Goal: Transaction & Acquisition: Purchase product/service

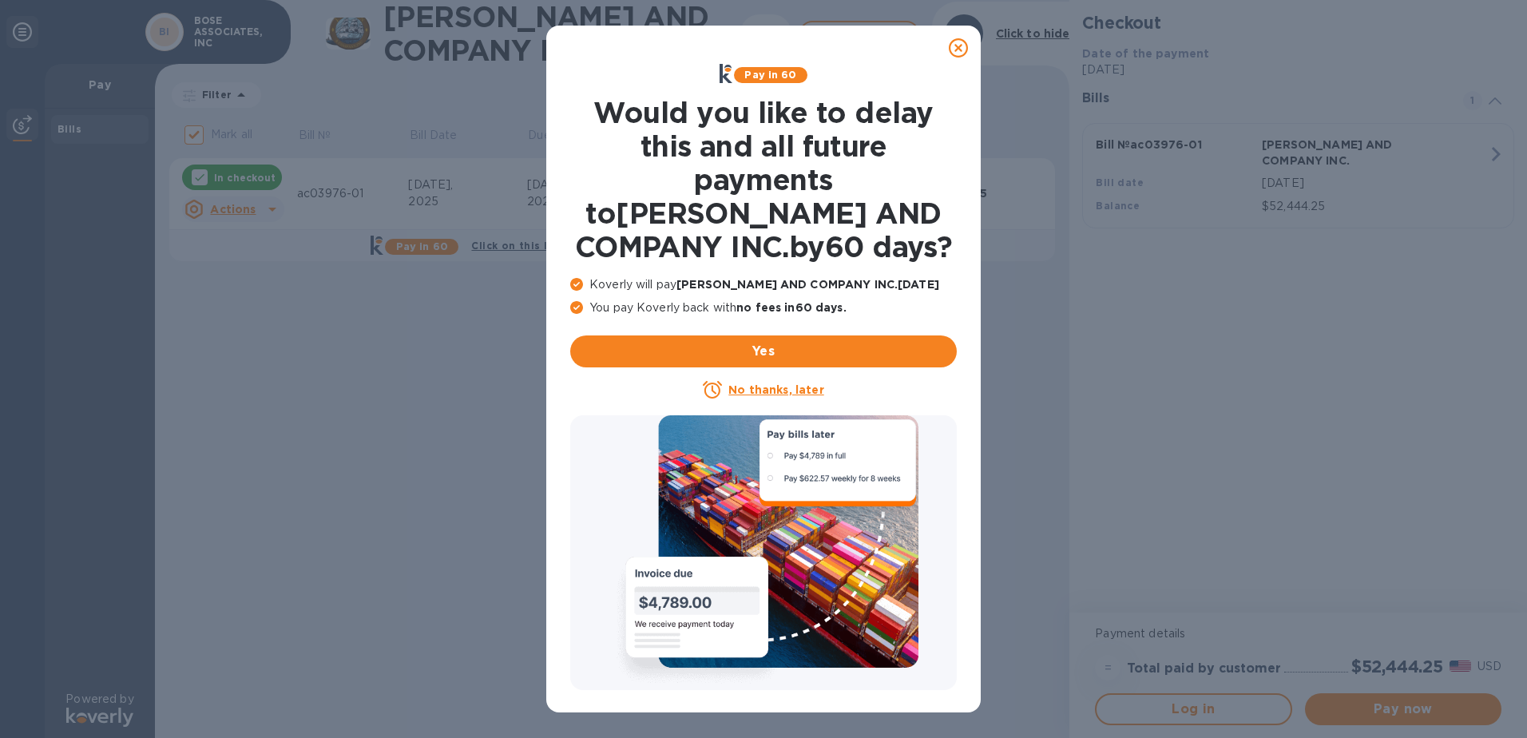
click at [957, 47] on icon at bounding box center [958, 47] width 19 height 19
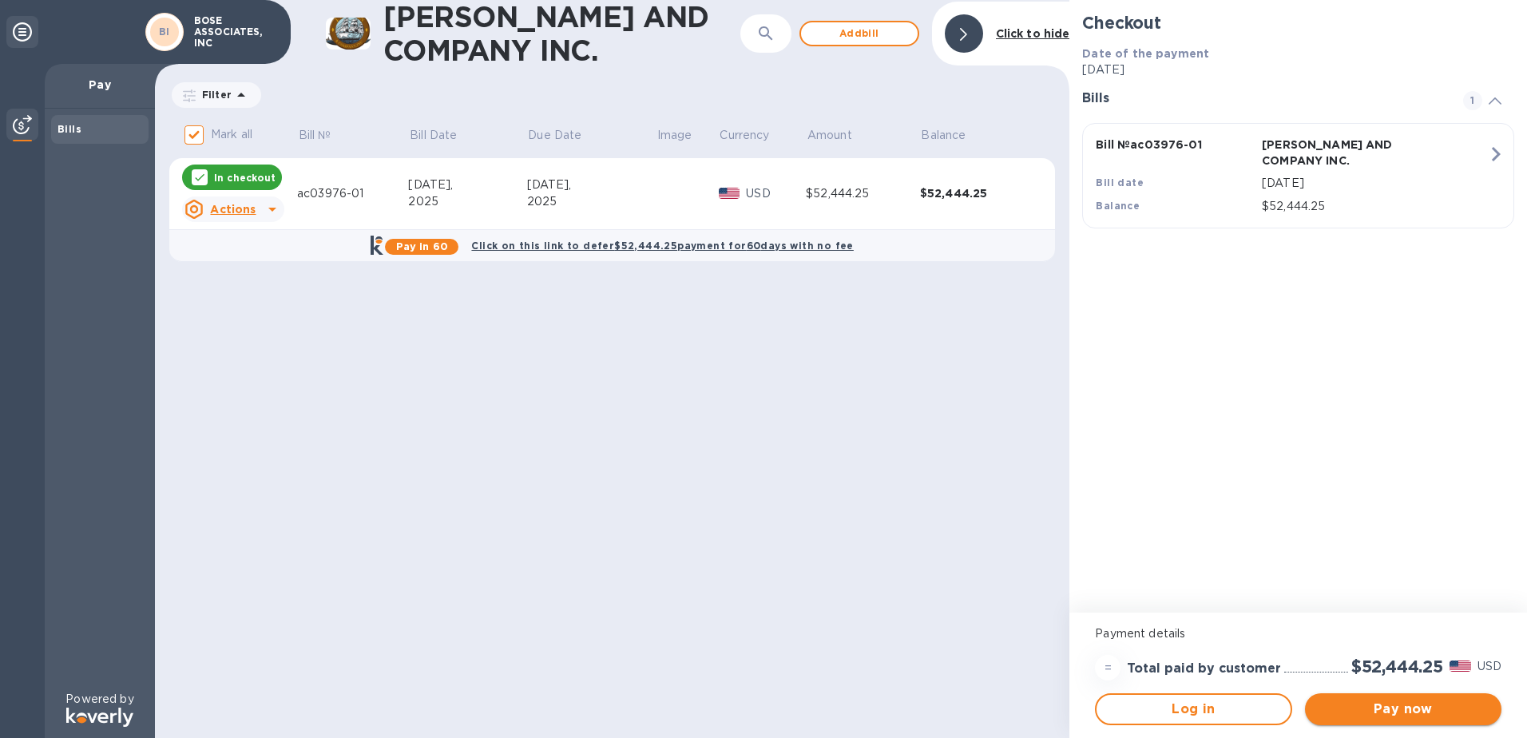
click at [1393, 713] on span "Pay now" at bounding box center [1403, 709] width 171 height 19
click at [1412, 707] on span "Pay now" at bounding box center [1403, 709] width 171 height 19
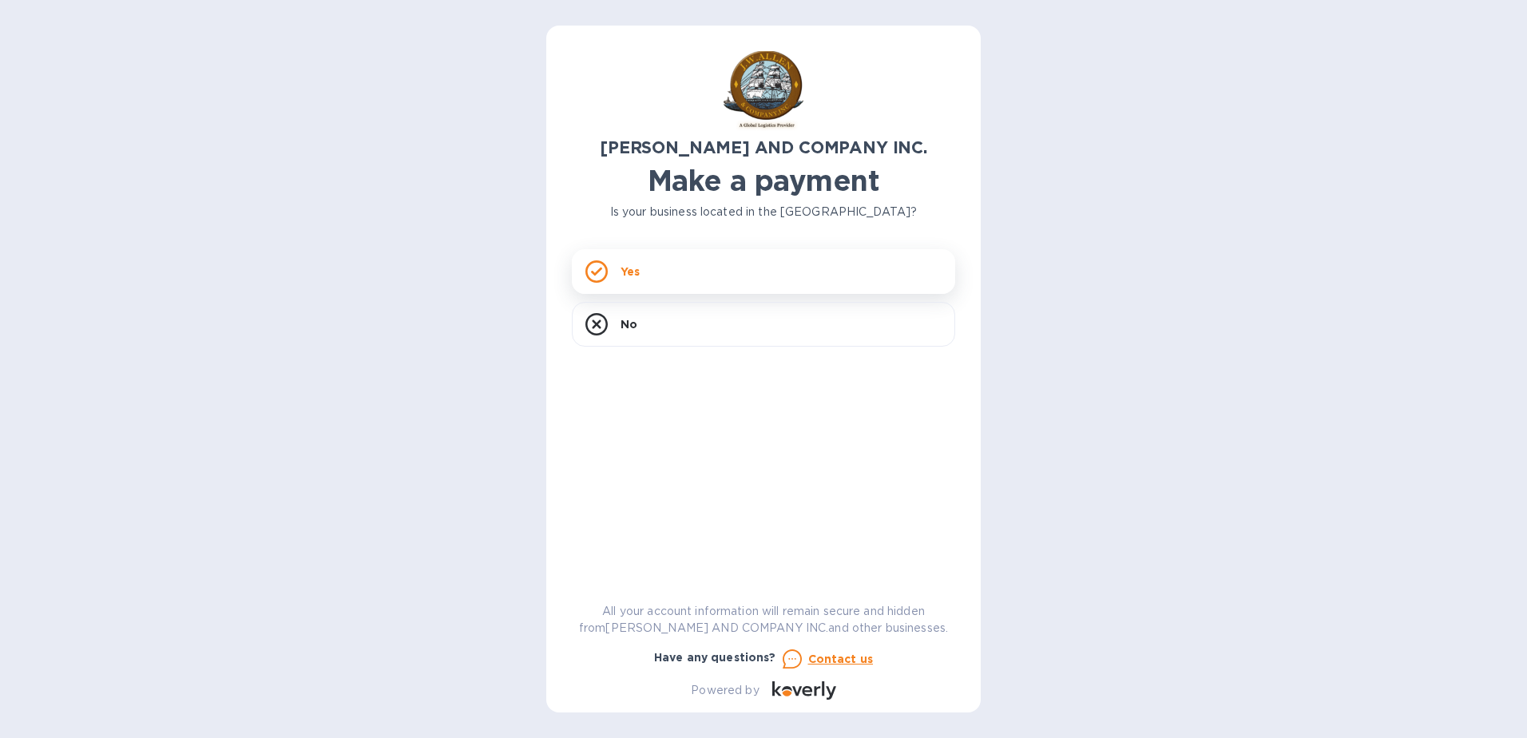
click at [669, 272] on div "Yes" at bounding box center [763, 271] width 383 height 45
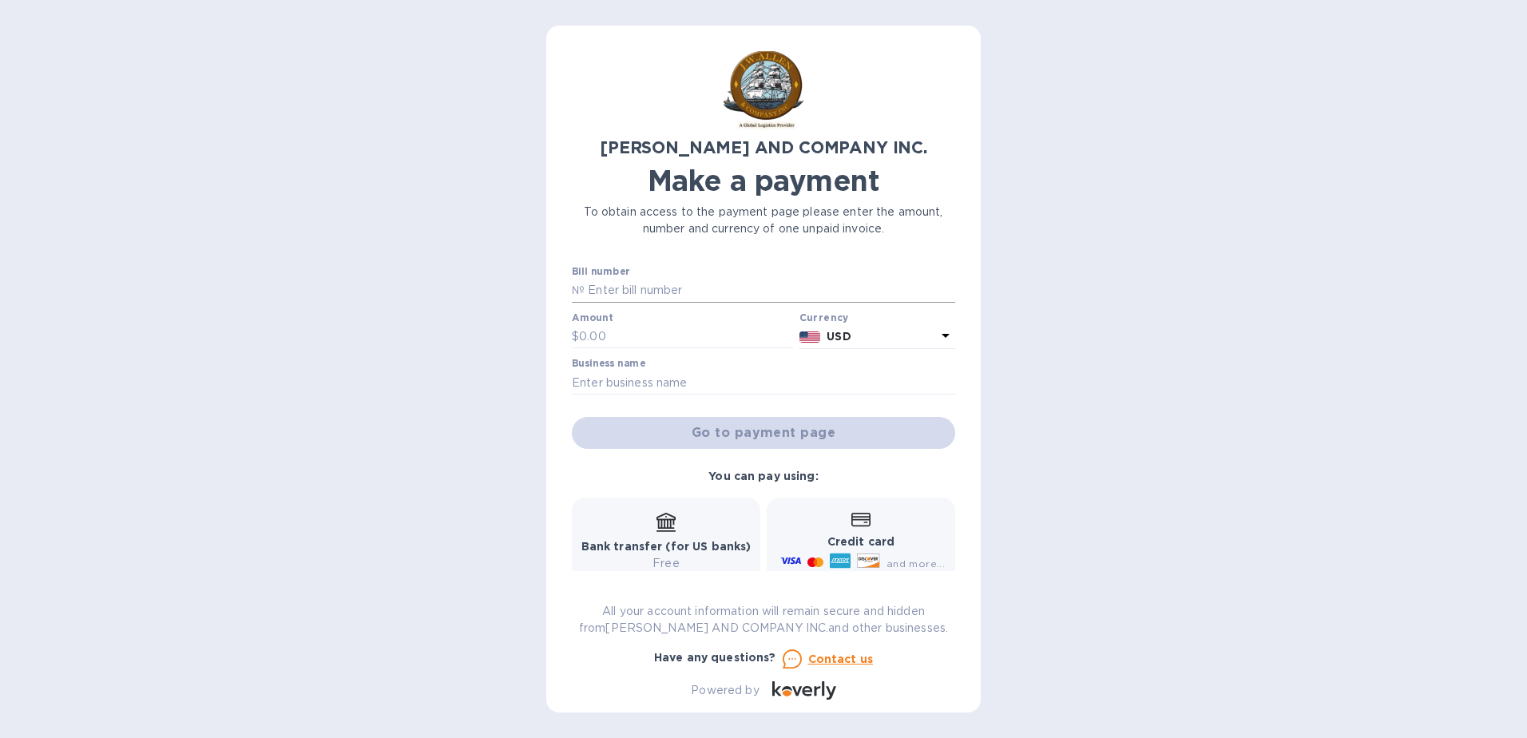
click at [613, 280] on input "text" at bounding box center [770, 291] width 371 height 24
type input "ac03976-01"
type input "52,444.25"
type input "BOSE ASSOCIATES, INC"
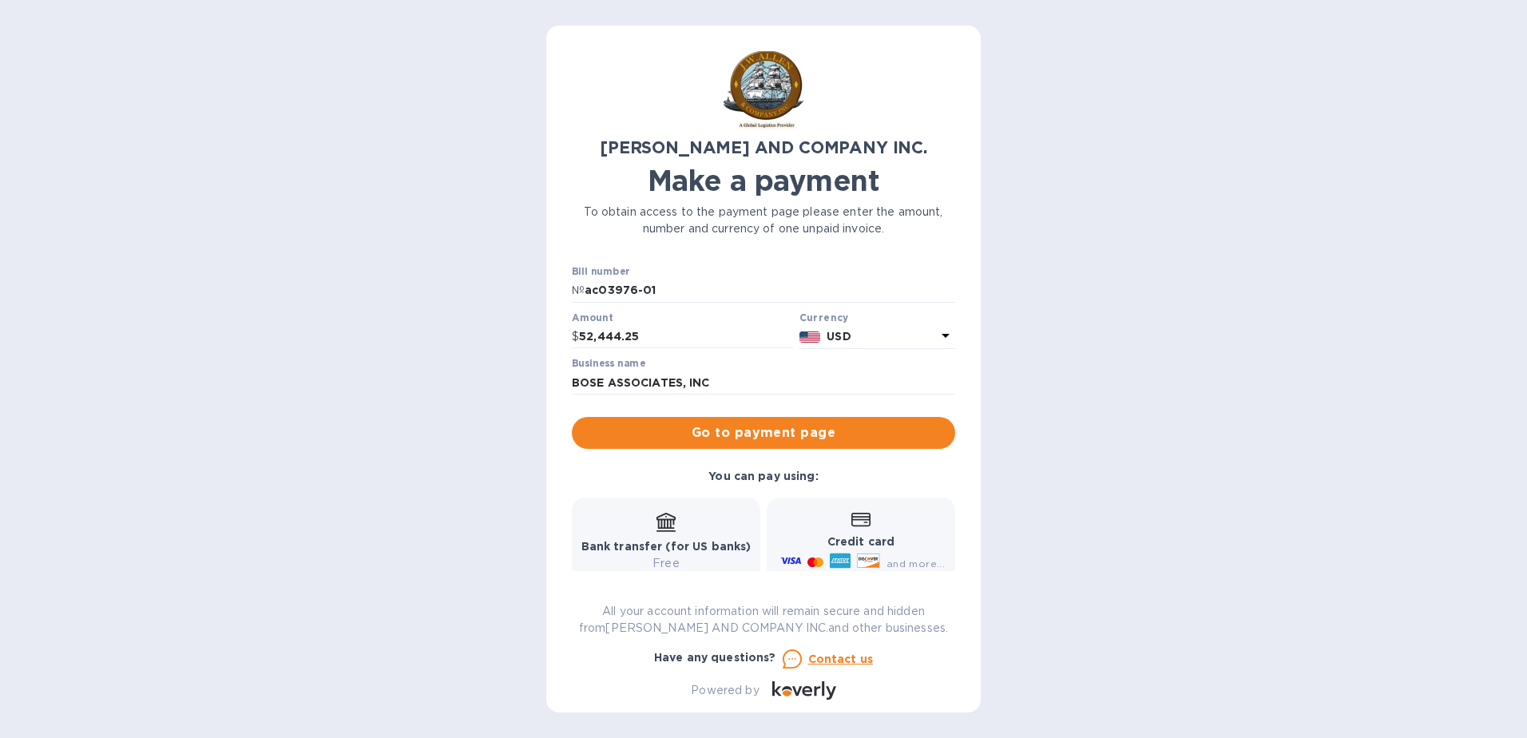
click at [851, 519] on icon at bounding box center [860, 520] width 19 height 14
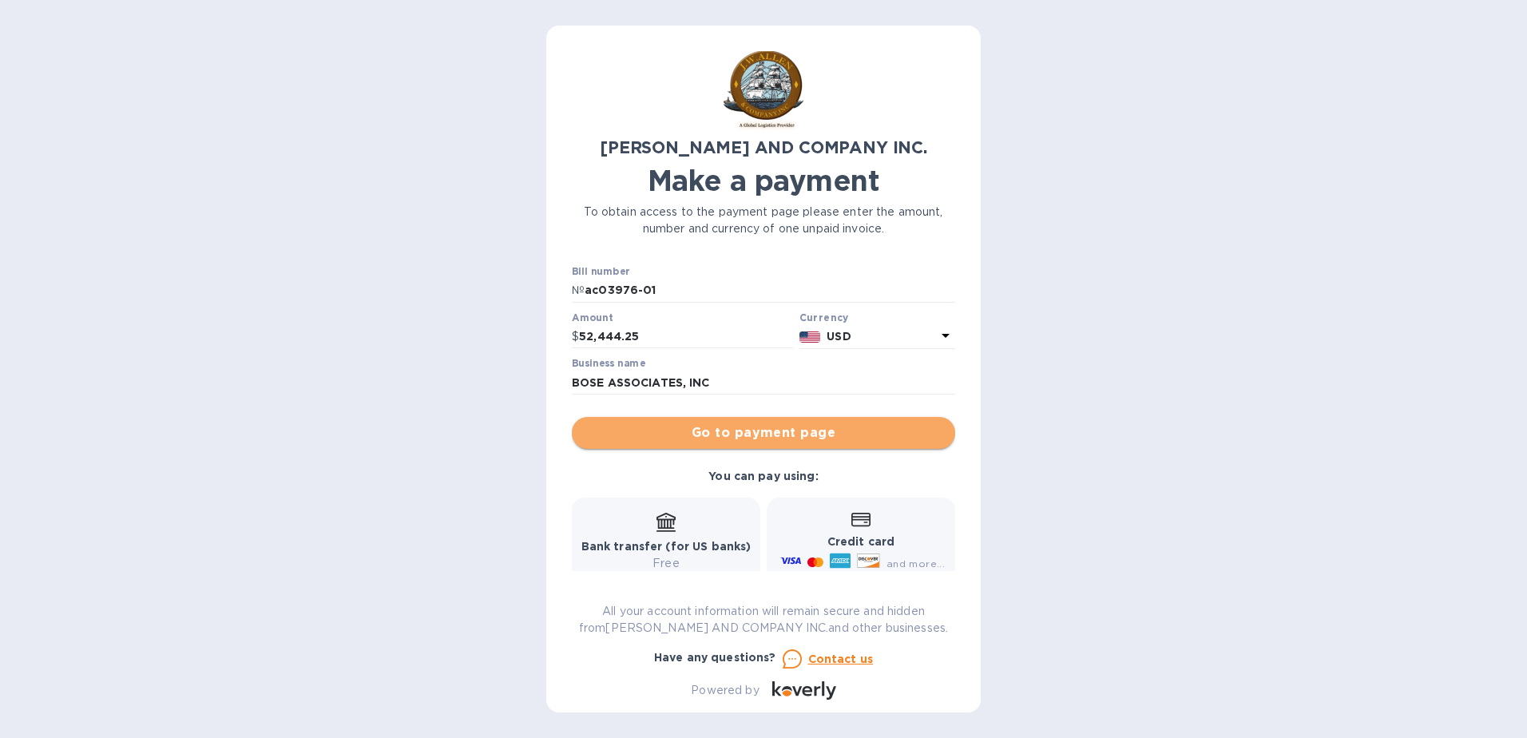
click at [900, 442] on span "Go to payment page" at bounding box center [764, 432] width 358 height 19
